Goal: Task Accomplishment & Management: Complete application form

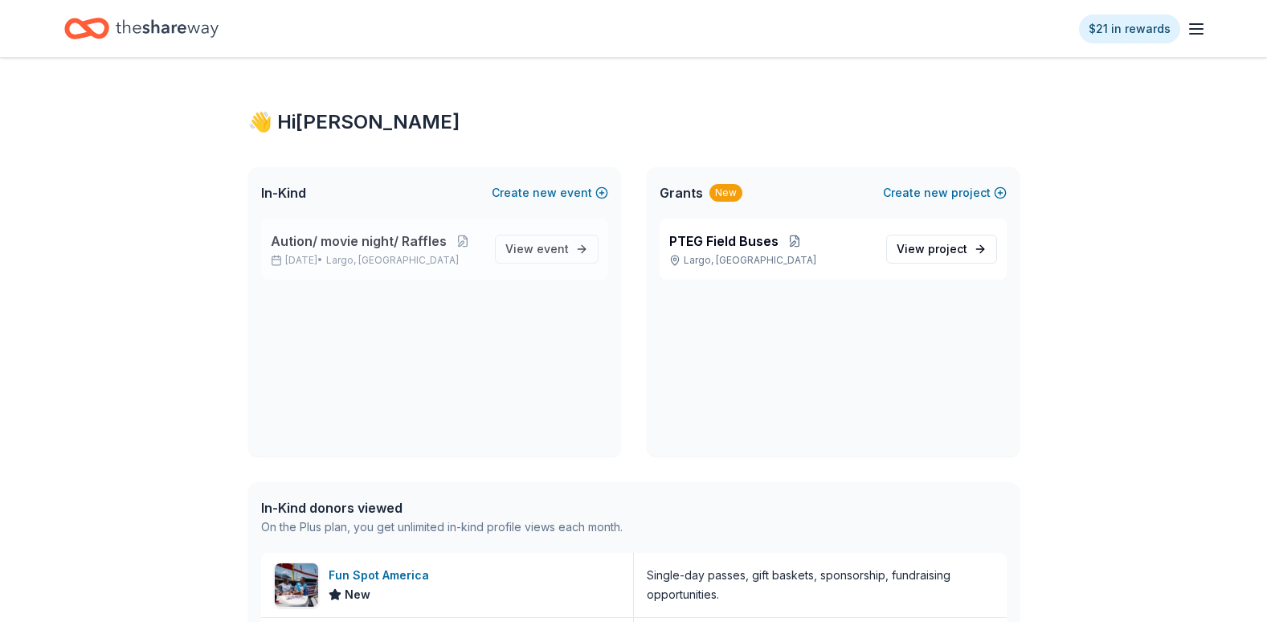
click at [440, 260] on p "Mar 28, 2026 • Largo, FL" at bounding box center [376, 260] width 211 height 13
click at [428, 243] on span "Aution/ movie night/ Raffles" at bounding box center [359, 240] width 176 height 19
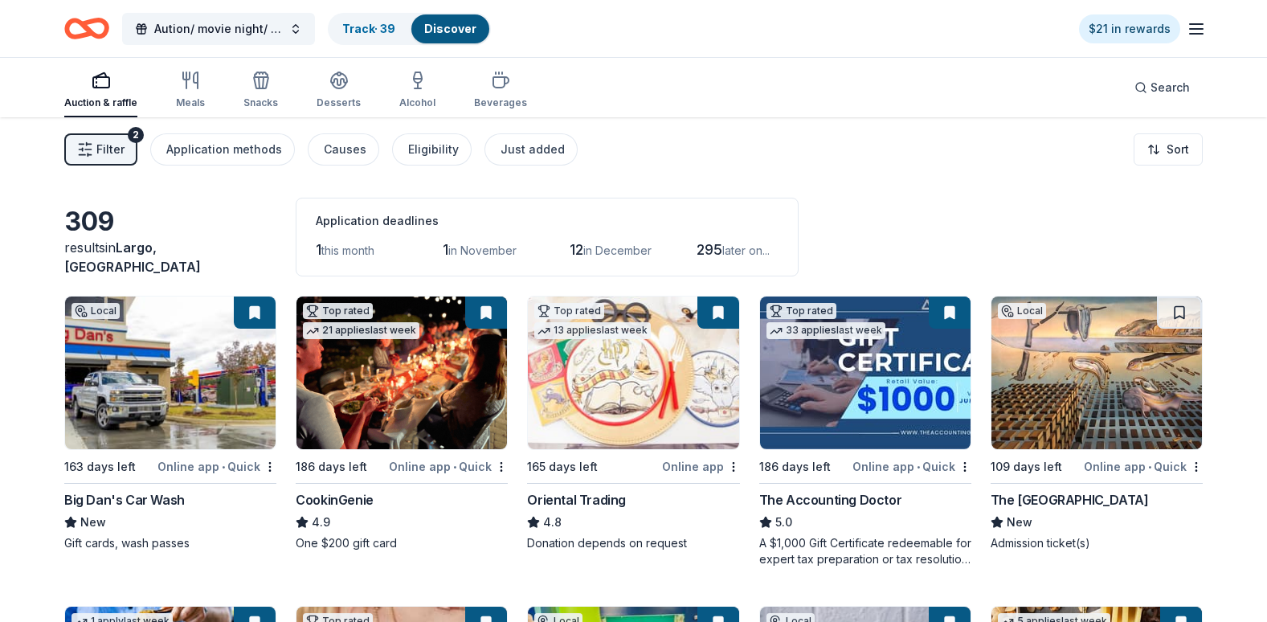
click at [1161, 469] on div "Online app • Quick" at bounding box center [1143, 466] width 119 height 20
click at [1186, 309] on button at bounding box center [1179, 313] width 45 height 32
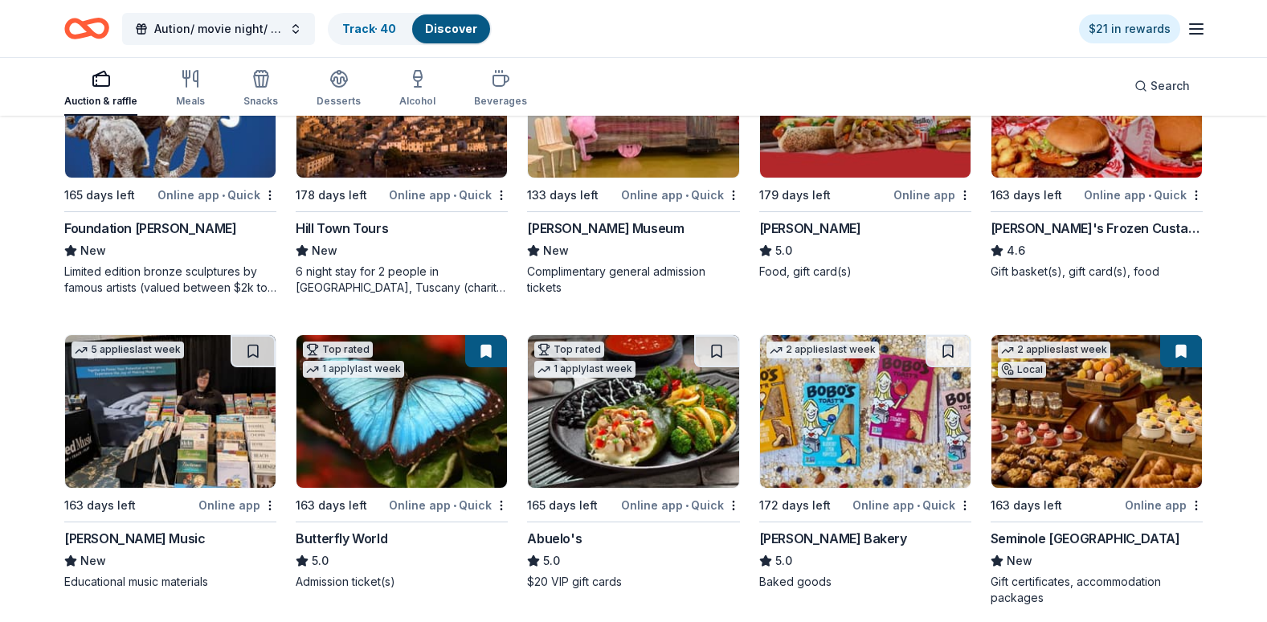
scroll to position [2201, 0]
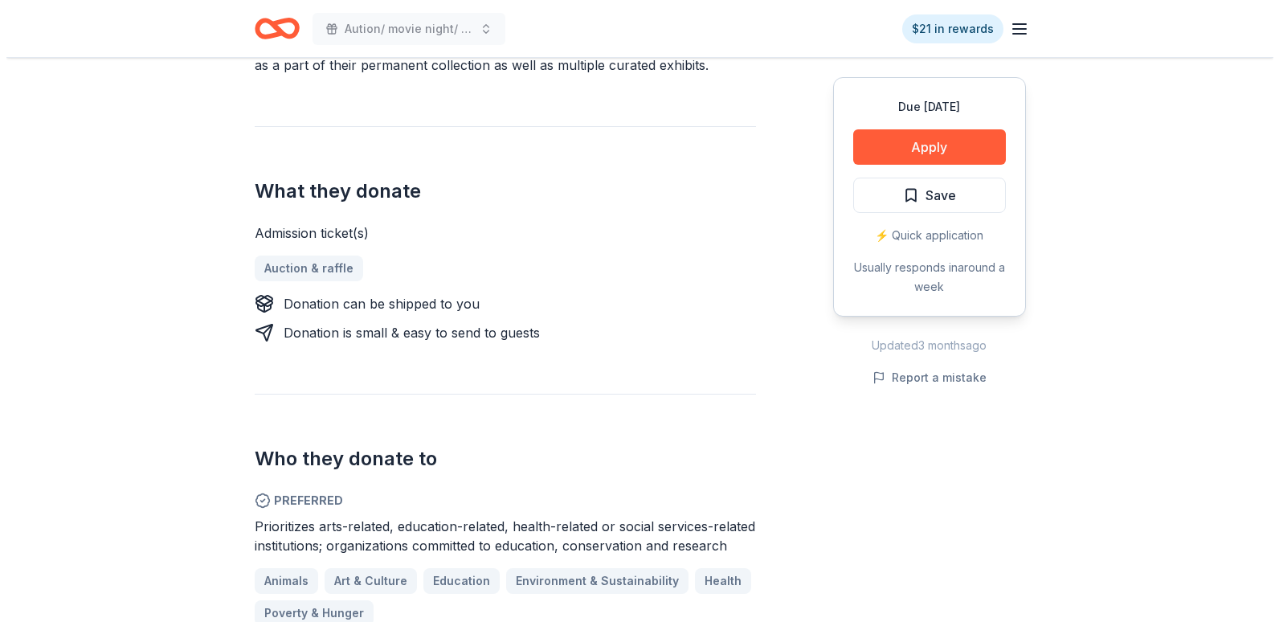
scroll to position [592, 0]
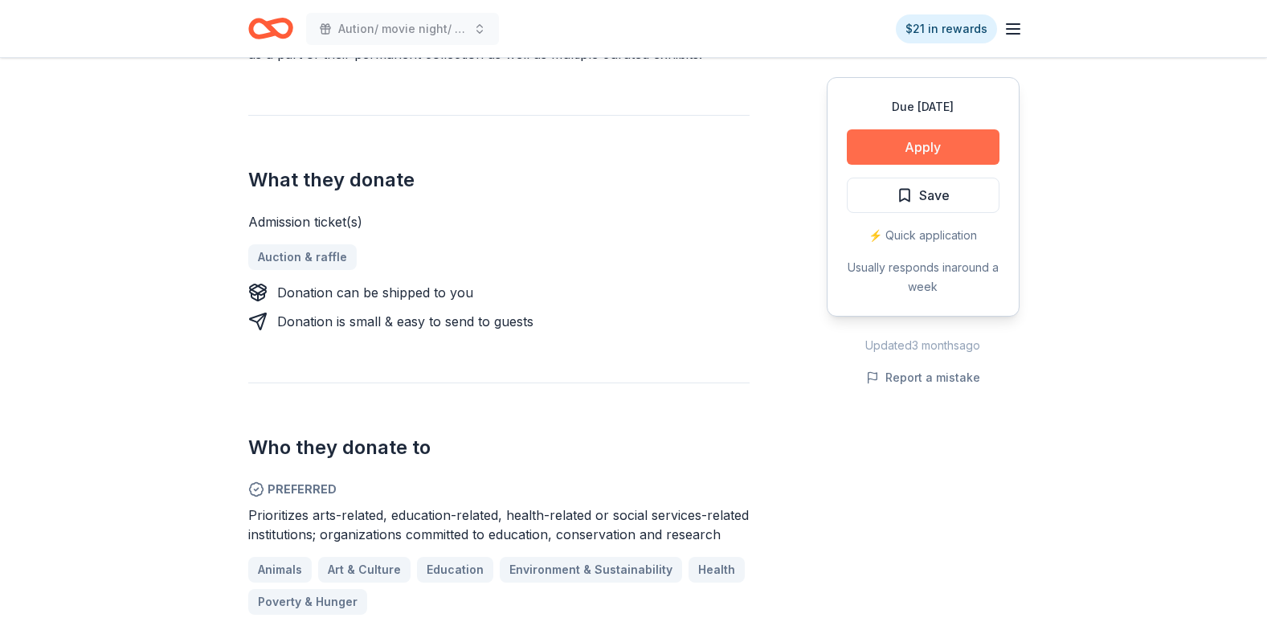
click at [943, 147] on button "Apply" at bounding box center [923, 146] width 153 height 35
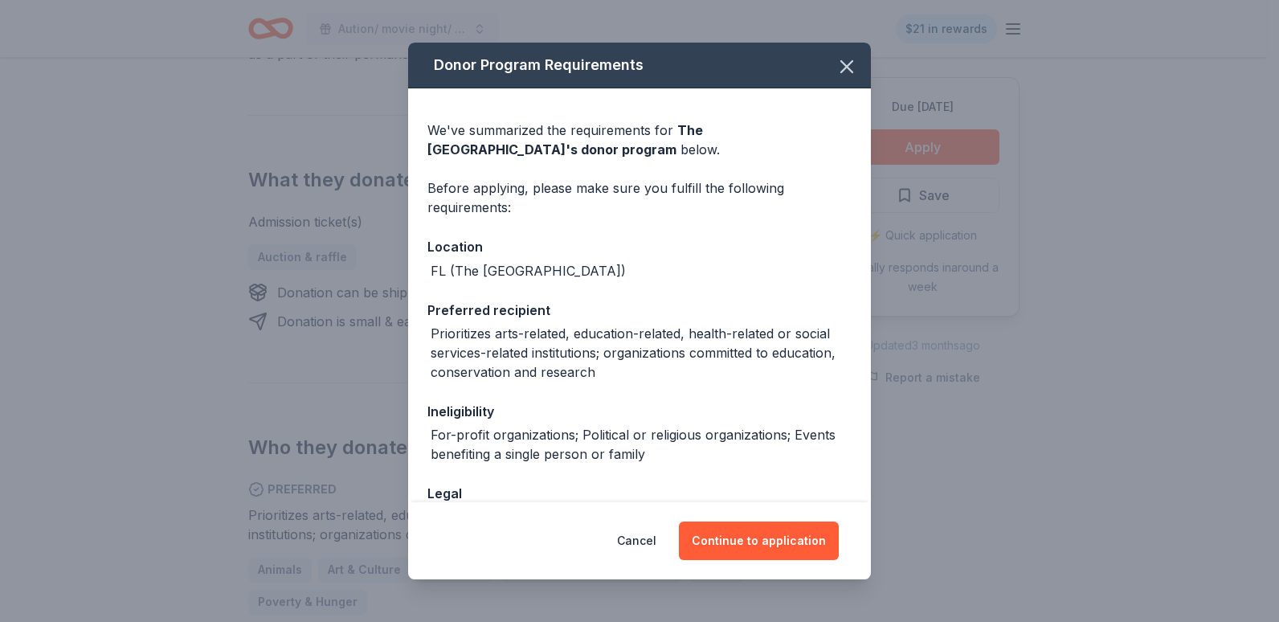
drag, startPoint x: 769, startPoint y: 538, endPoint x: 638, endPoint y: 244, distance: 322.0
click at [638, 244] on div "Location" at bounding box center [640, 246] width 424 height 21
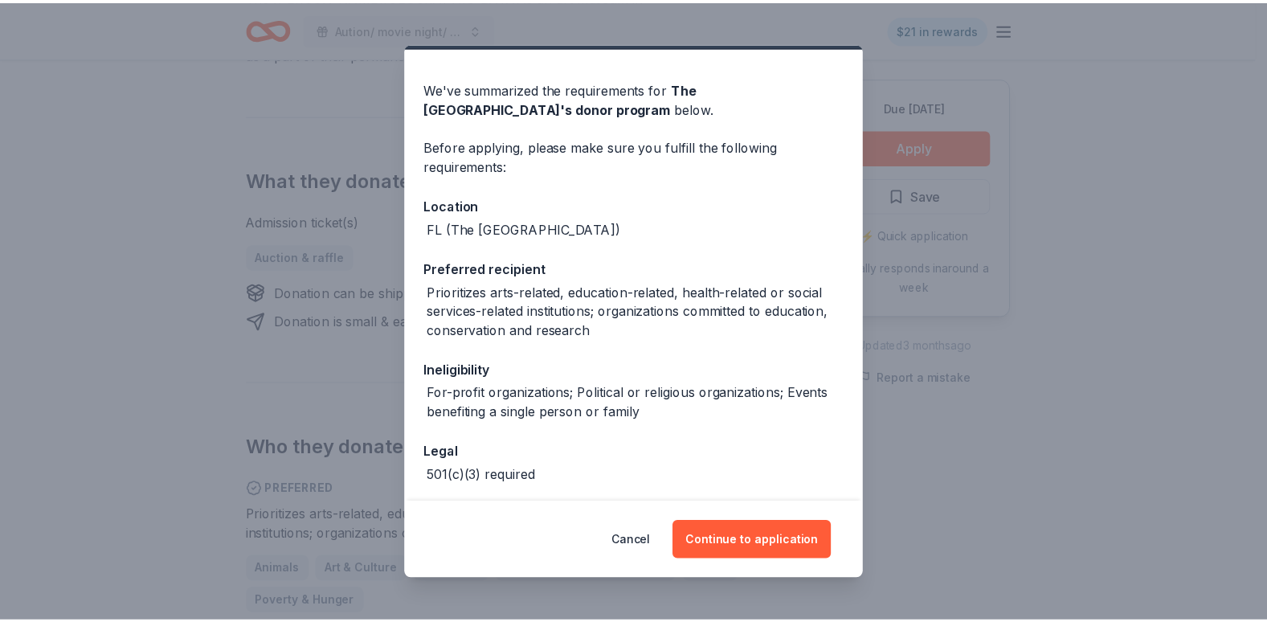
scroll to position [110, 0]
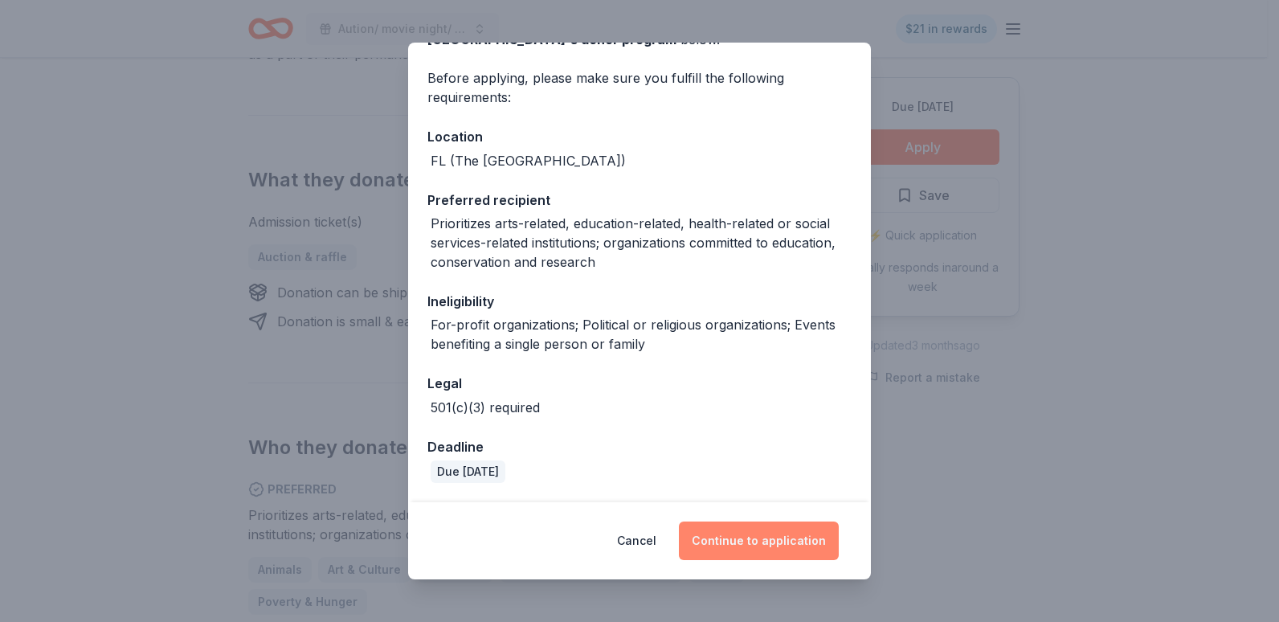
click at [753, 543] on button "Continue to application" at bounding box center [759, 541] width 160 height 39
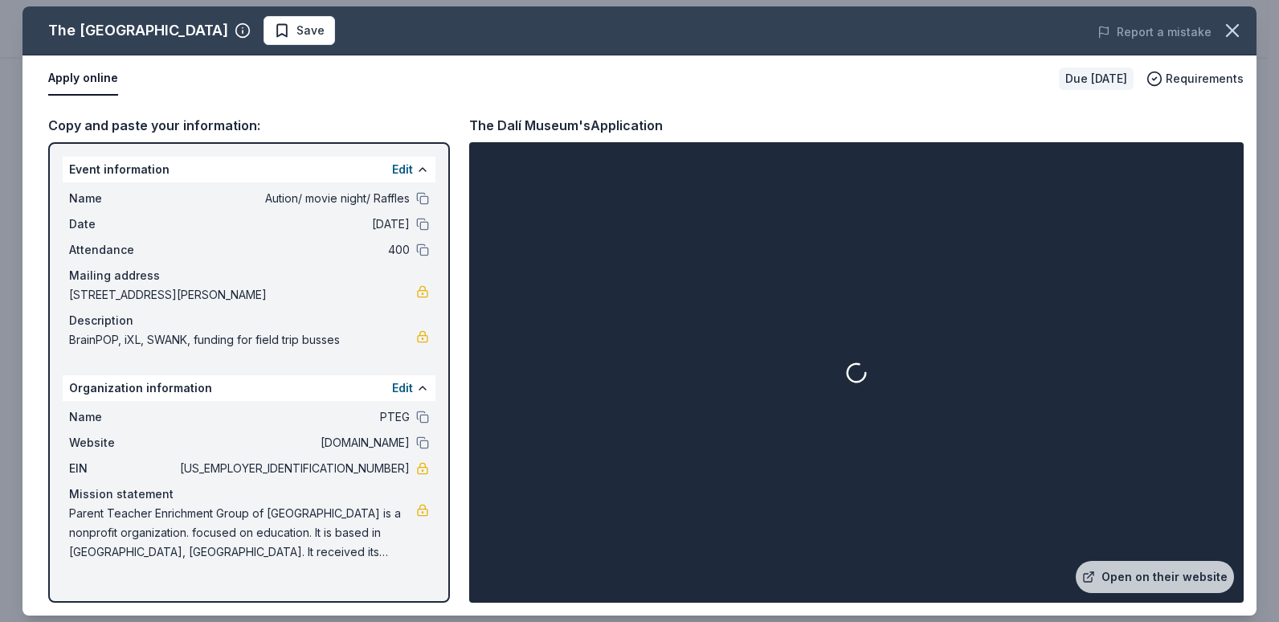
drag, startPoint x: 753, startPoint y: 543, endPoint x: 667, endPoint y: 195, distance: 358.5
click at [667, 195] on div at bounding box center [857, 372] width 768 height 454
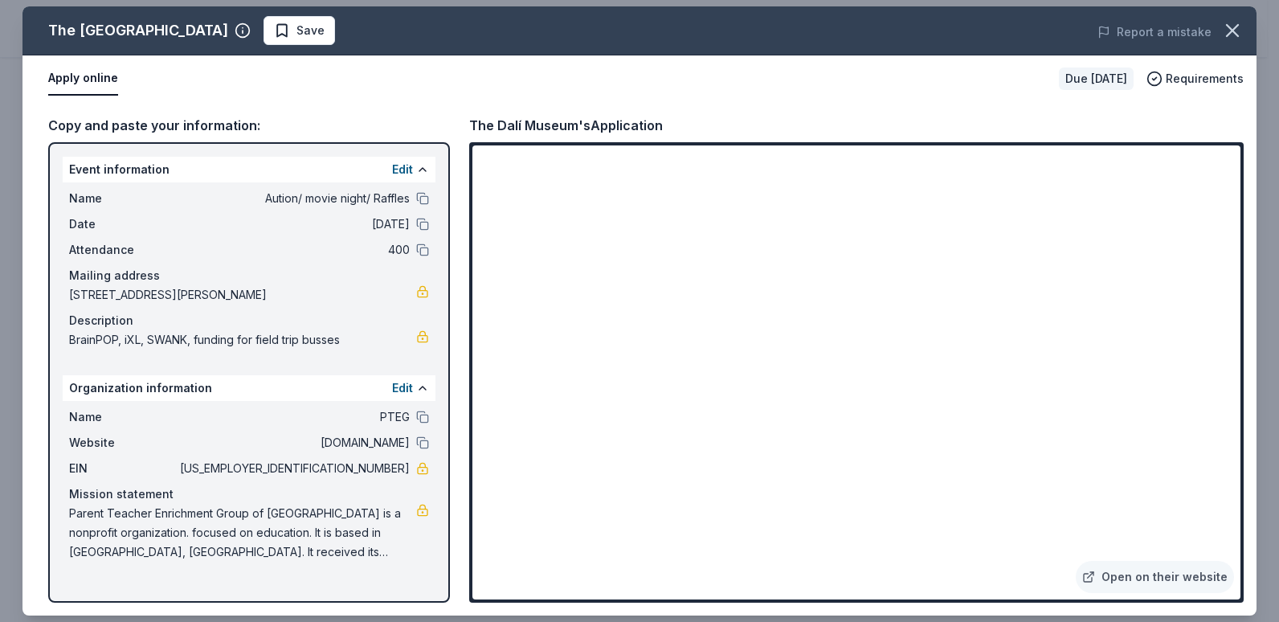
click at [1237, 145] on div "Open on their website" at bounding box center [856, 372] width 775 height 461
click at [1231, 585] on link "Open on their website" at bounding box center [1155, 577] width 158 height 32
click at [1242, 25] on icon "button" at bounding box center [1233, 30] width 23 height 23
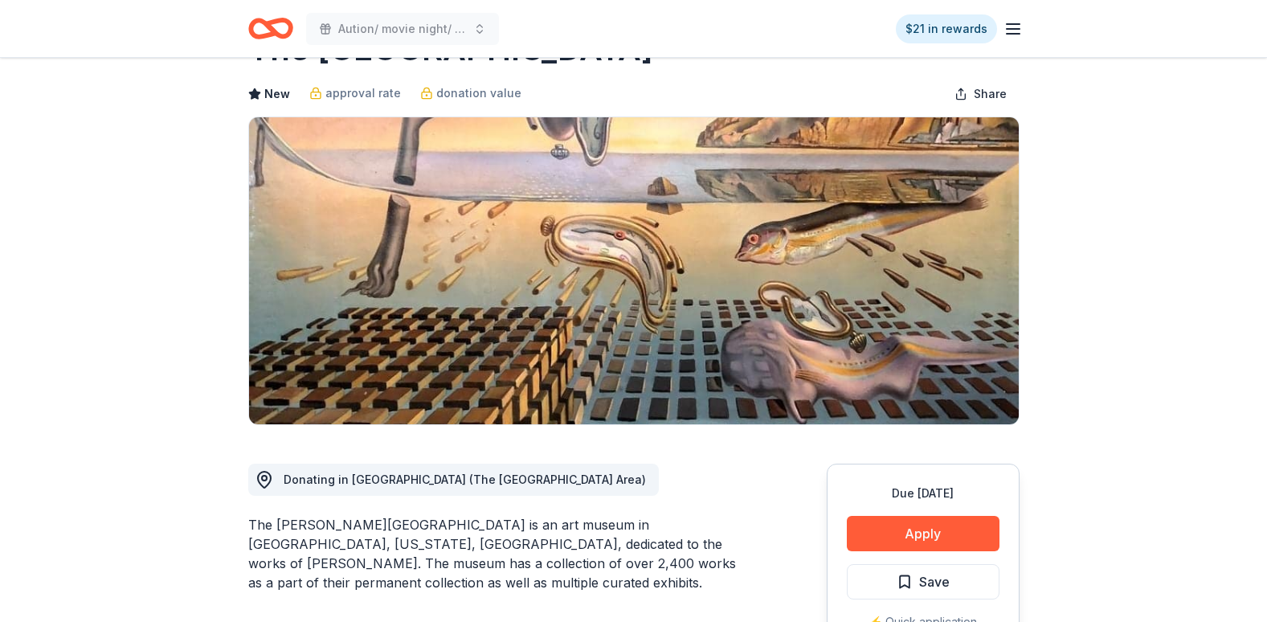
scroll to position [0, 0]
